Goal: Transaction & Acquisition: Purchase product/service

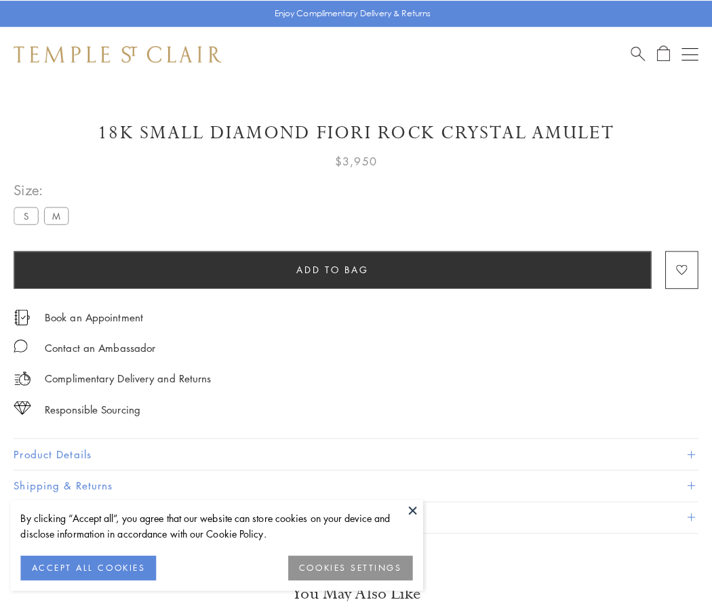
scroll to position [39, 0]
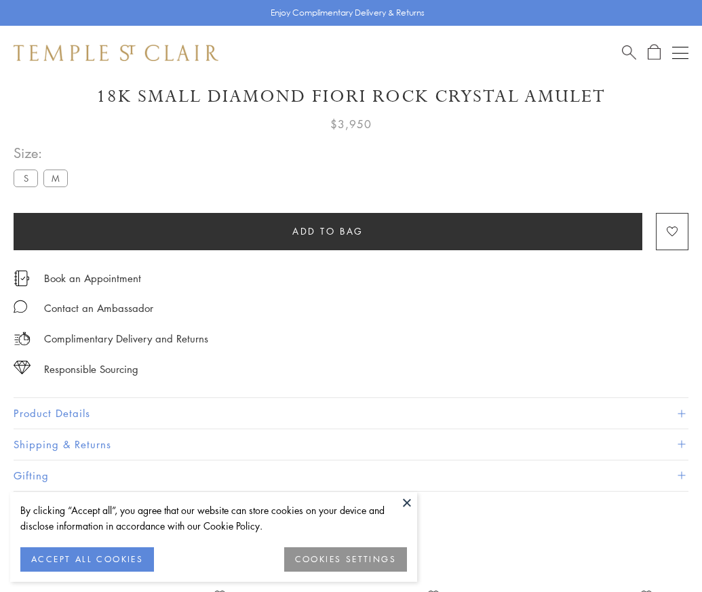
click at [327, 230] on span "Add to bag" at bounding box center [327, 231] width 71 height 15
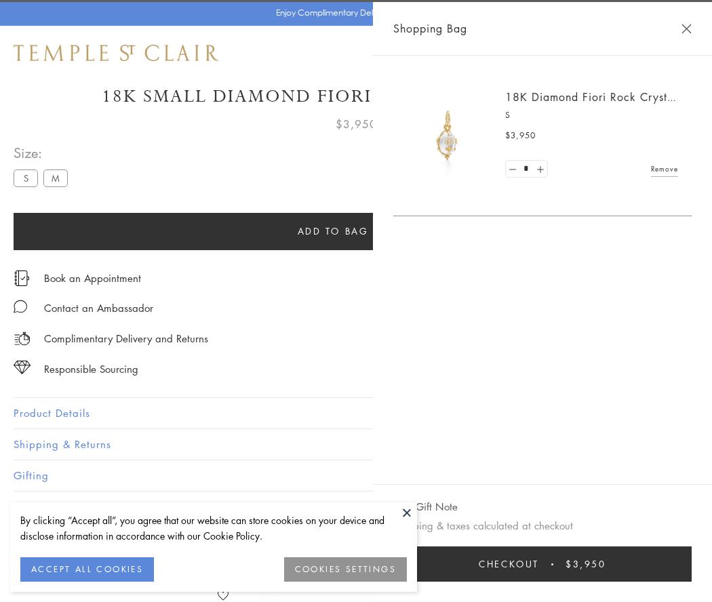
click at [539, 564] on span "Checkout" at bounding box center [509, 564] width 60 height 15
